Goal: Navigation & Orientation: Find specific page/section

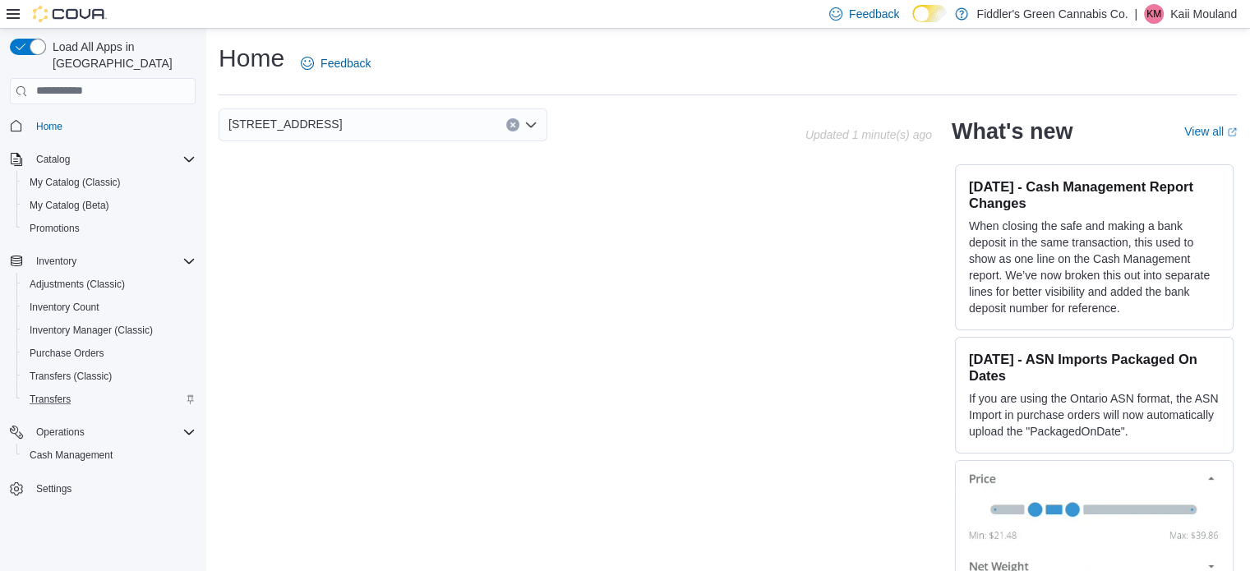
click at [79, 390] on div "Transfers" at bounding box center [109, 400] width 173 height 20
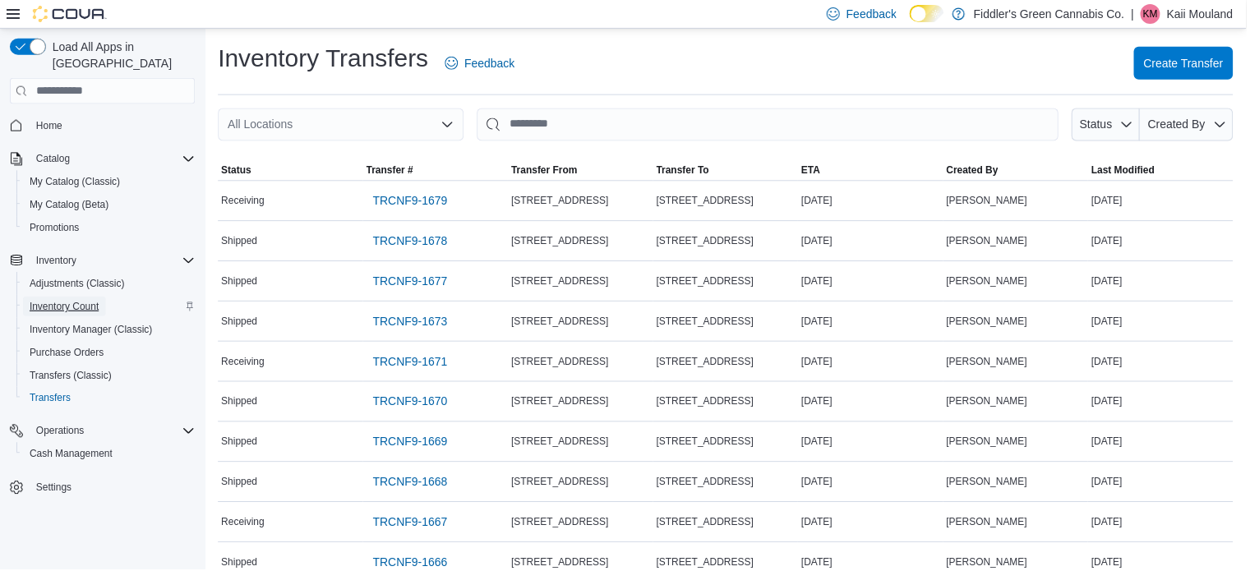
click at [77, 301] on span "Inventory Count" at bounding box center [65, 307] width 70 height 13
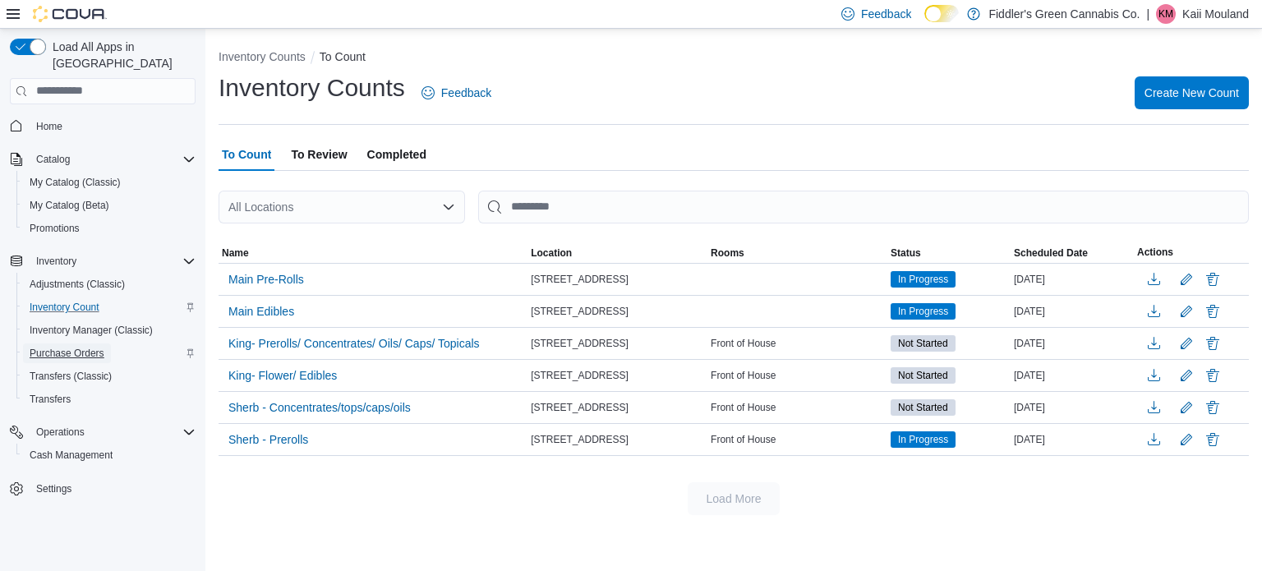
click at [76, 347] on span "Purchase Orders" at bounding box center [67, 353] width 75 height 13
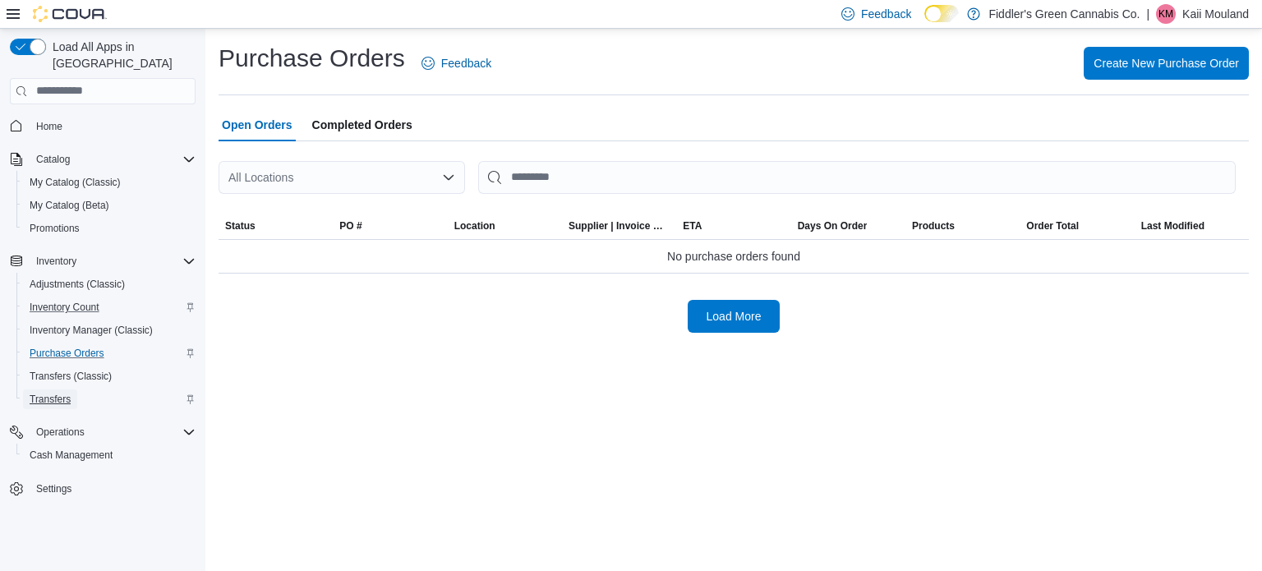
click at [68, 391] on span "Transfers" at bounding box center [50, 400] width 41 height 20
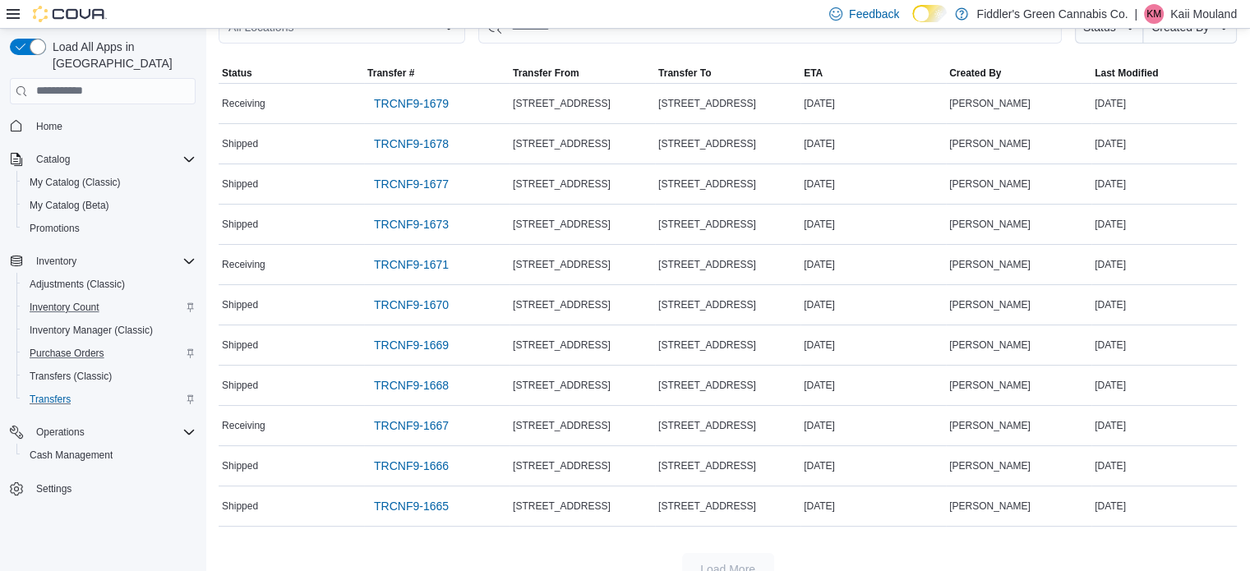
scroll to position [88, 0]
